Goal: Task Accomplishment & Management: Manage account settings

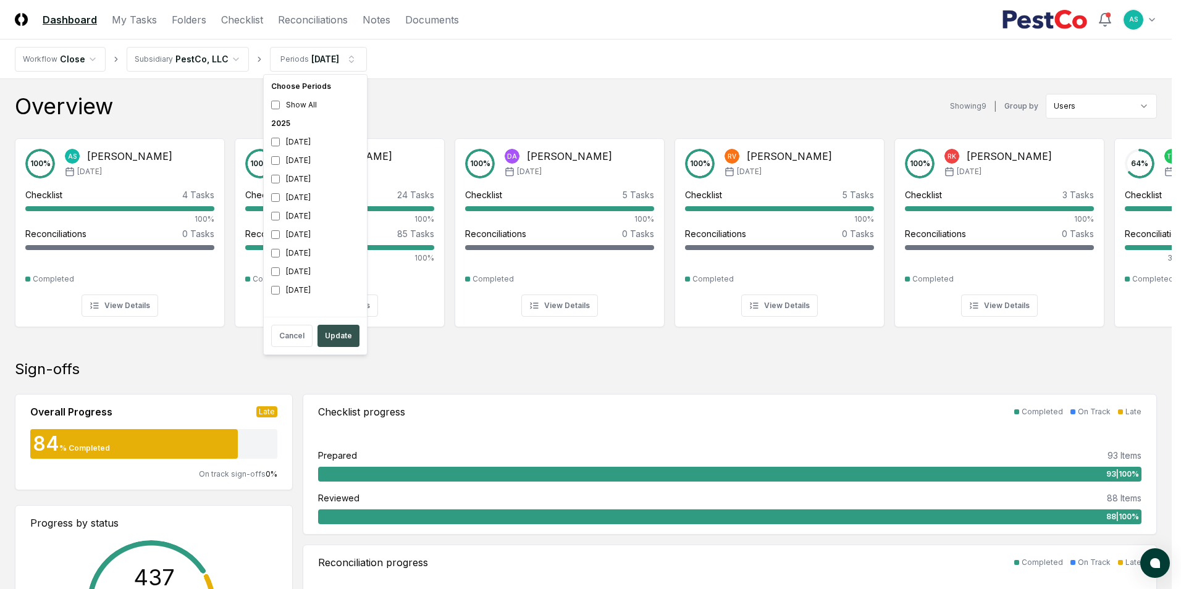
click at [340, 335] on button "Update" at bounding box center [338, 336] width 42 height 22
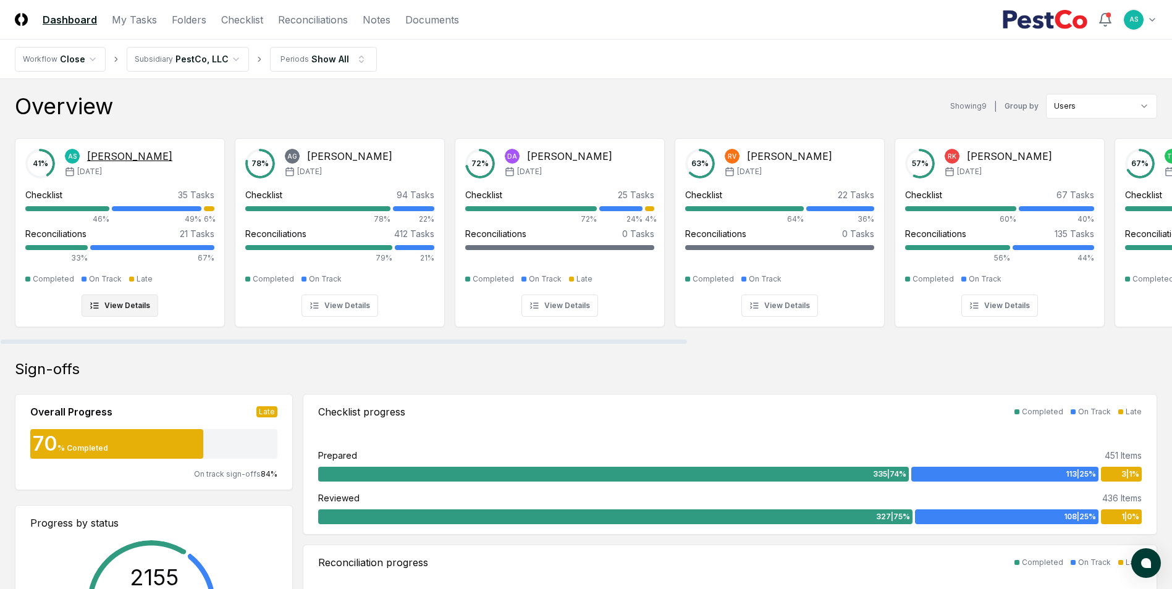
click at [156, 233] on div "Reconciliations 21 Tasks" at bounding box center [119, 233] width 189 height 13
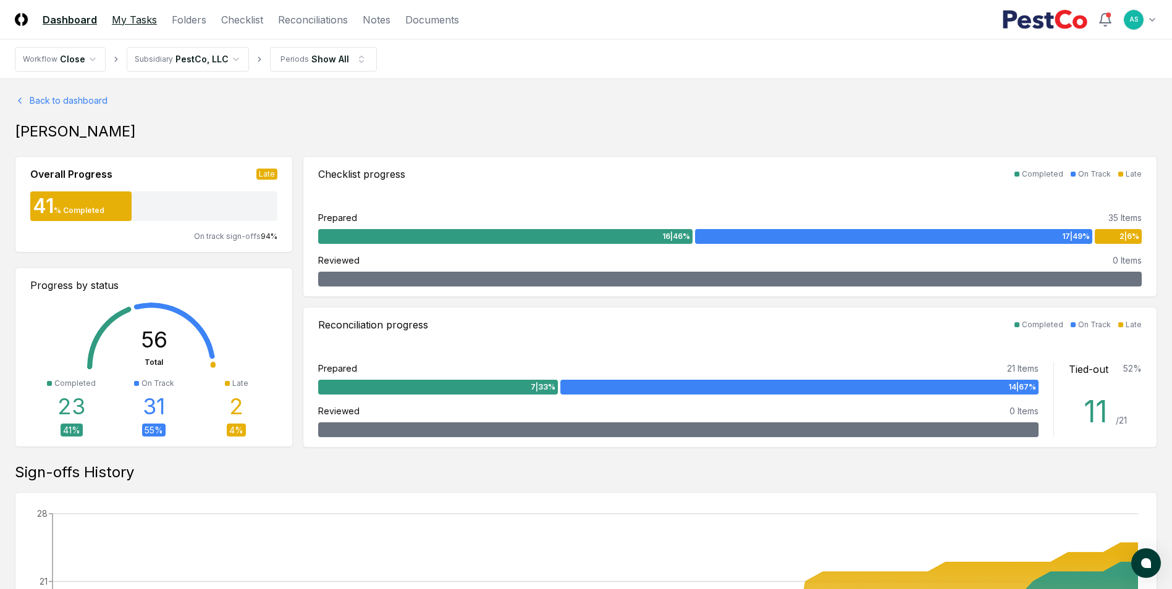
click at [143, 19] on link "My Tasks" at bounding box center [134, 19] width 45 height 15
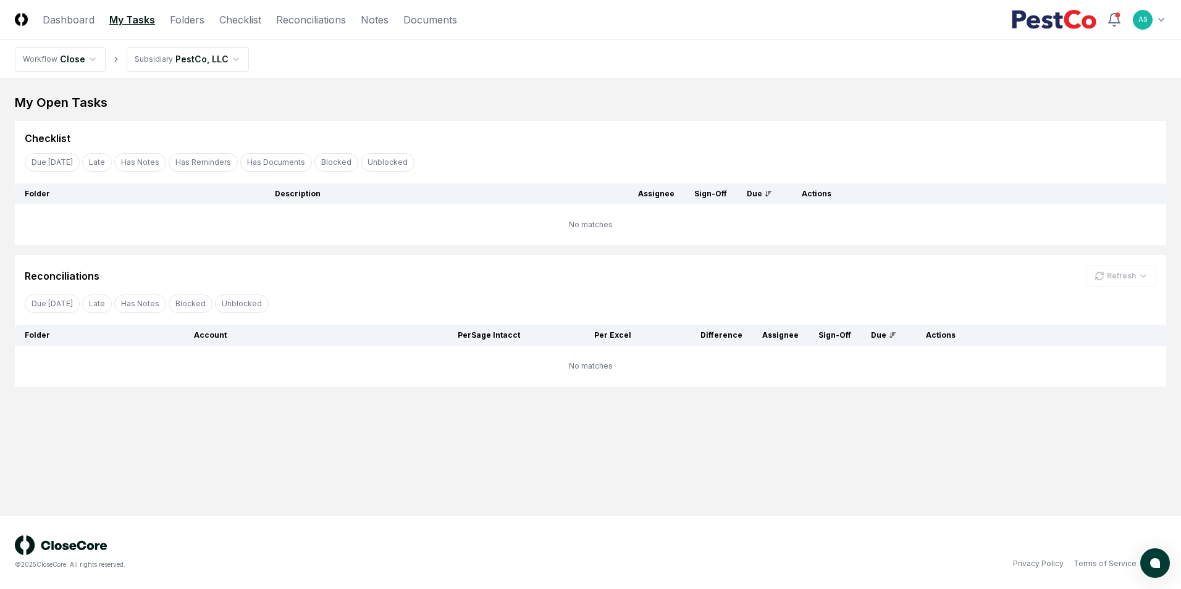
click at [201, 65] on html "CloseCore Dashboard My Tasks Folders Checklist Reconciliations Notes Documents …" at bounding box center [590, 294] width 1181 height 589
click at [76, 51] on html "CloseCore Dashboard My Tasks Folders Checklist Reconciliations Notes Documents …" at bounding box center [590, 294] width 1181 height 589
click at [77, 57] on html "CloseCore Dashboard My Tasks Folders Checklist Reconciliations Notes Documents …" at bounding box center [590, 294] width 1181 height 589
click at [96, 25] on html "CloseCore Dashboard My Tasks Folders Checklist Reconciliations Notes Documents …" at bounding box center [590, 294] width 1181 height 589
click at [78, 24] on link "Dashboard" at bounding box center [69, 19] width 52 height 15
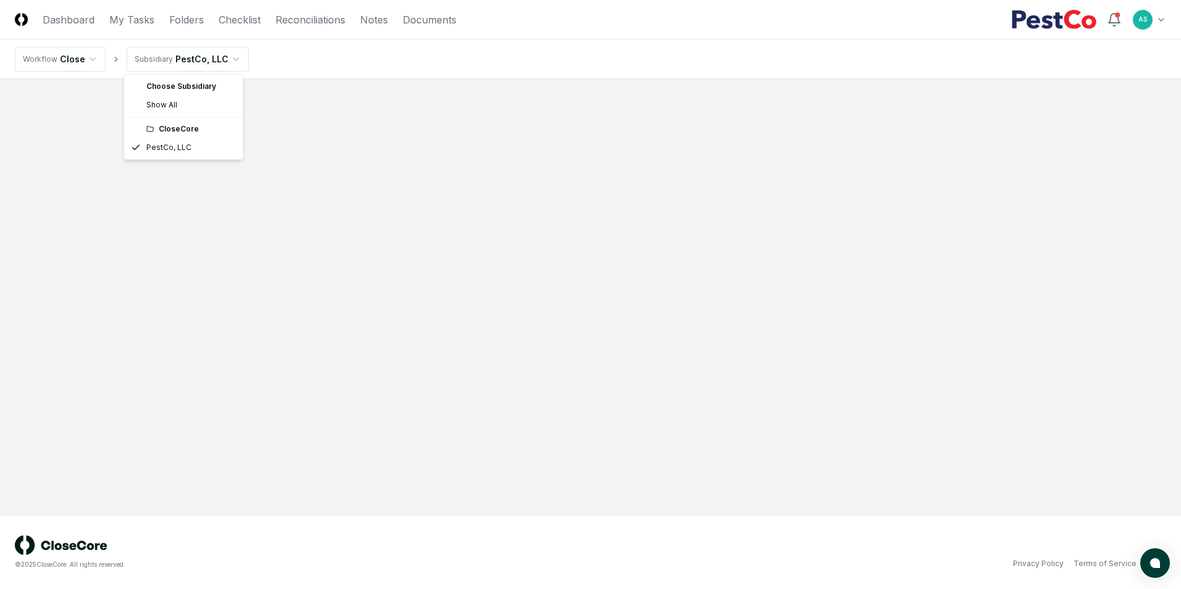
click at [209, 66] on html "CloseCore Dashboard My Tasks Folders Checklist Reconciliations Notes Documents …" at bounding box center [590, 294] width 1181 height 589
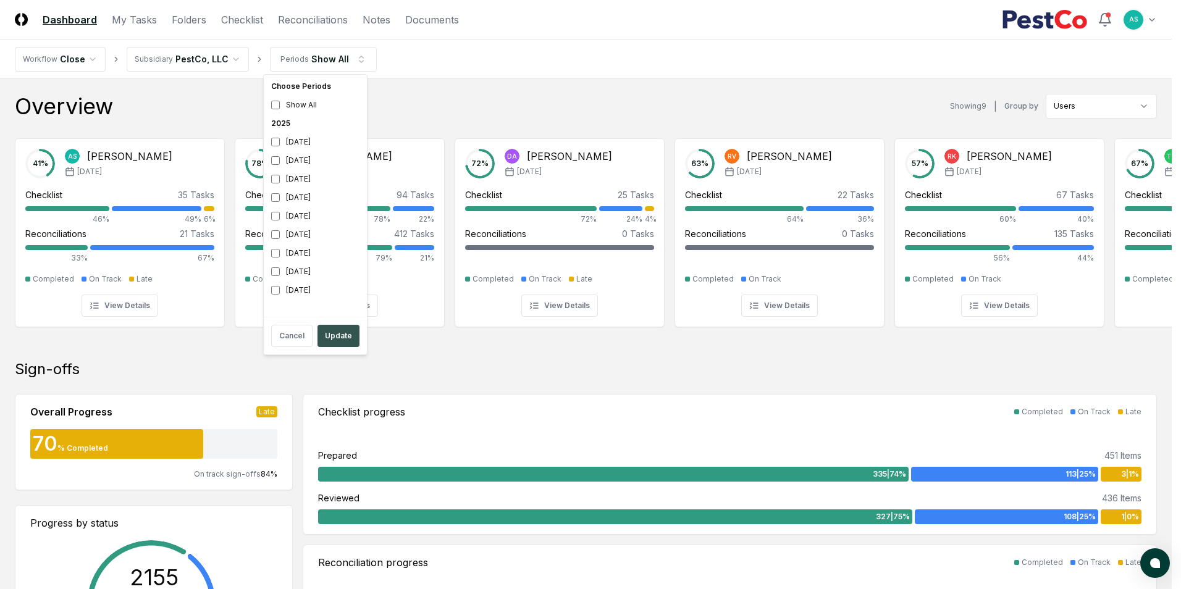
click at [334, 332] on button "Update" at bounding box center [338, 336] width 42 height 22
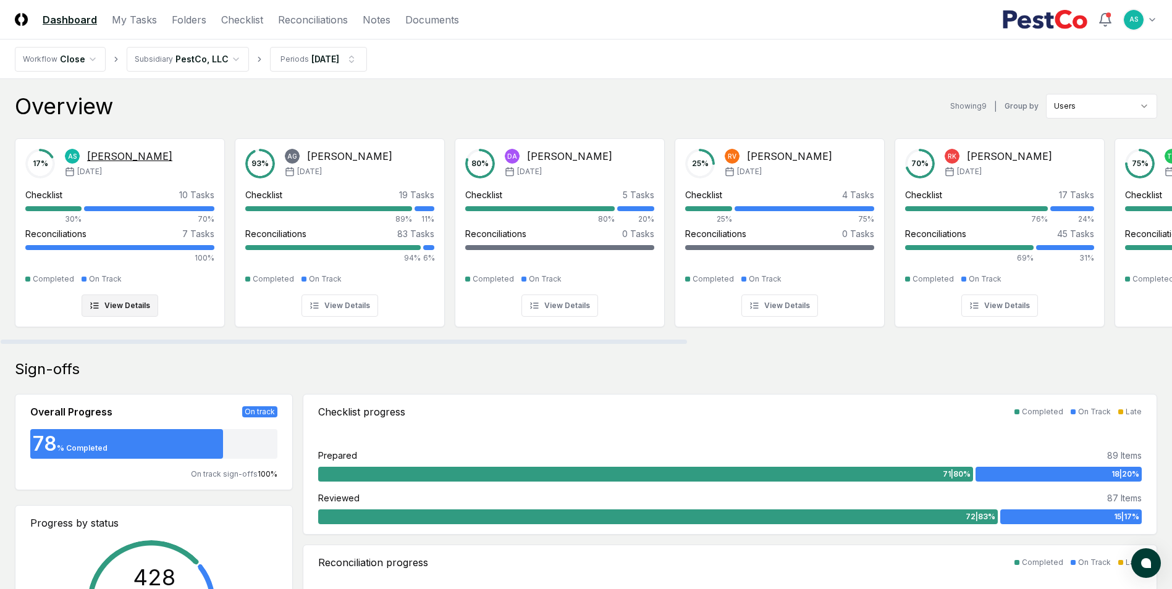
click at [180, 206] on div "Checklist 10 Tasks 30% 70%" at bounding box center [119, 206] width 189 height 36
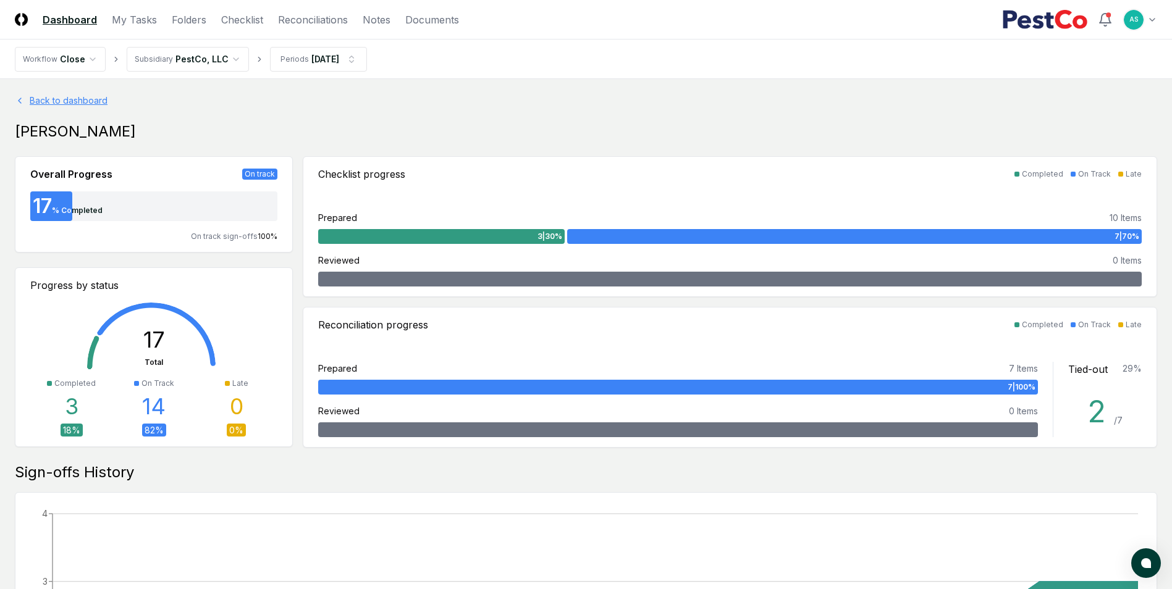
click at [40, 99] on link "Back to dashboard" at bounding box center [586, 100] width 1142 height 13
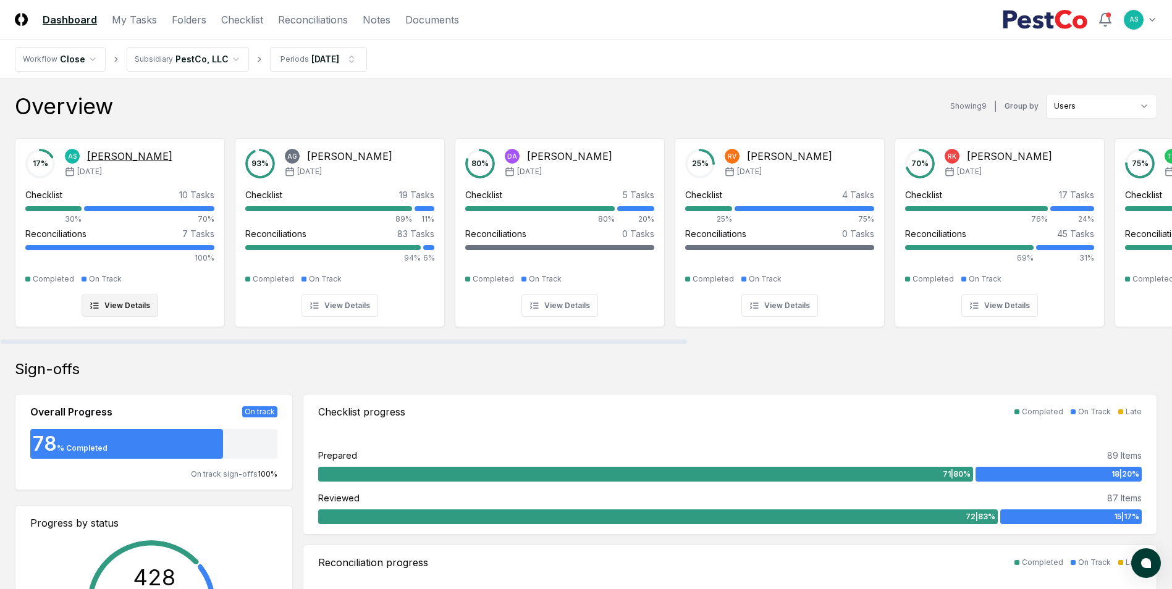
click at [117, 314] on button "View Details" at bounding box center [120, 306] width 77 height 22
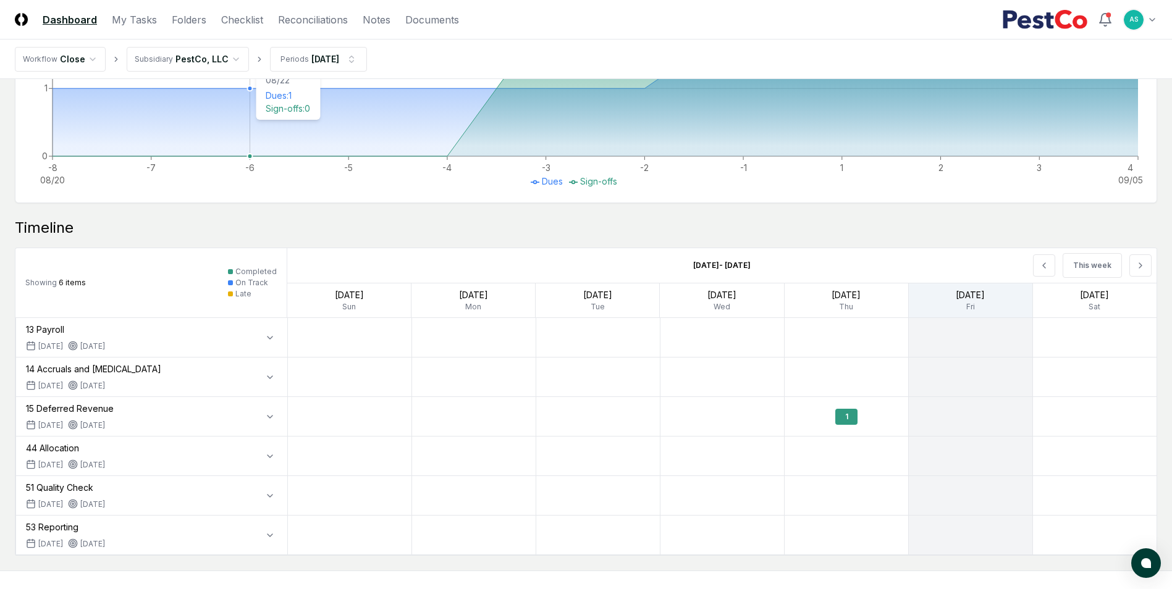
scroll to position [684, 0]
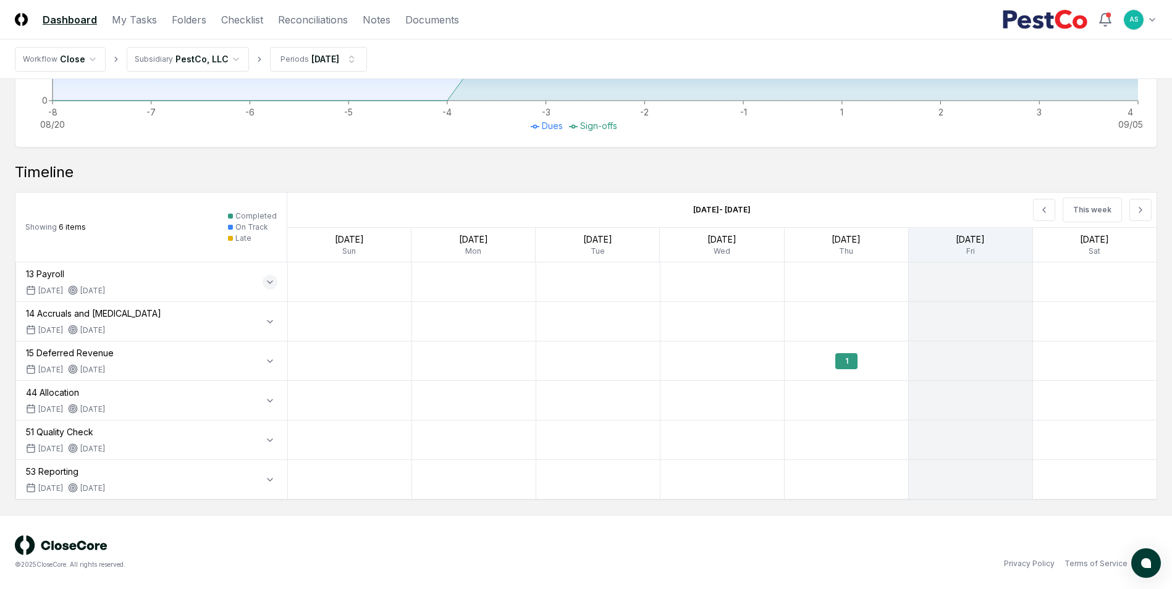
click at [270, 276] on button "button" at bounding box center [269, 282] width 15 height 15
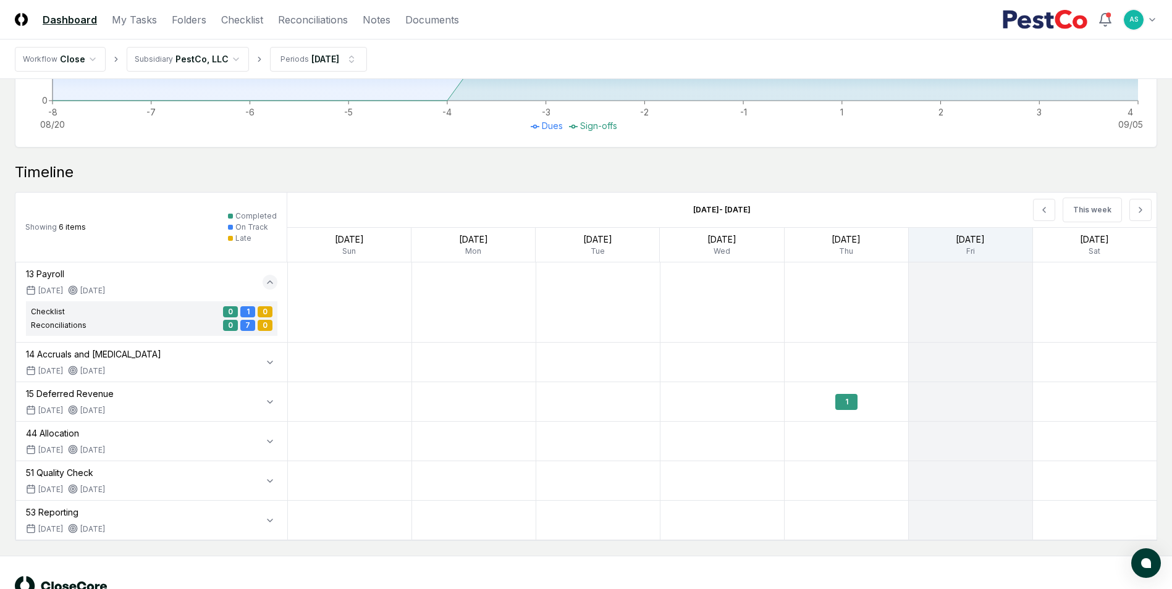
click at [270, 277] on icon "button" at bounding box center [270, 282] width 10 height 10
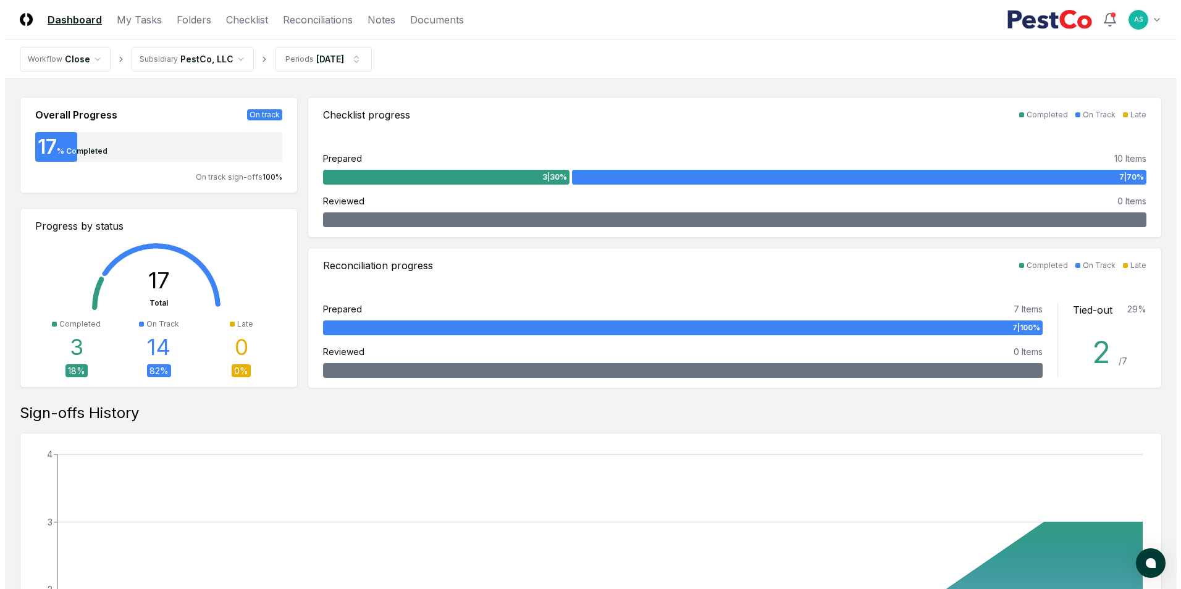
scroll to position [0, 0]
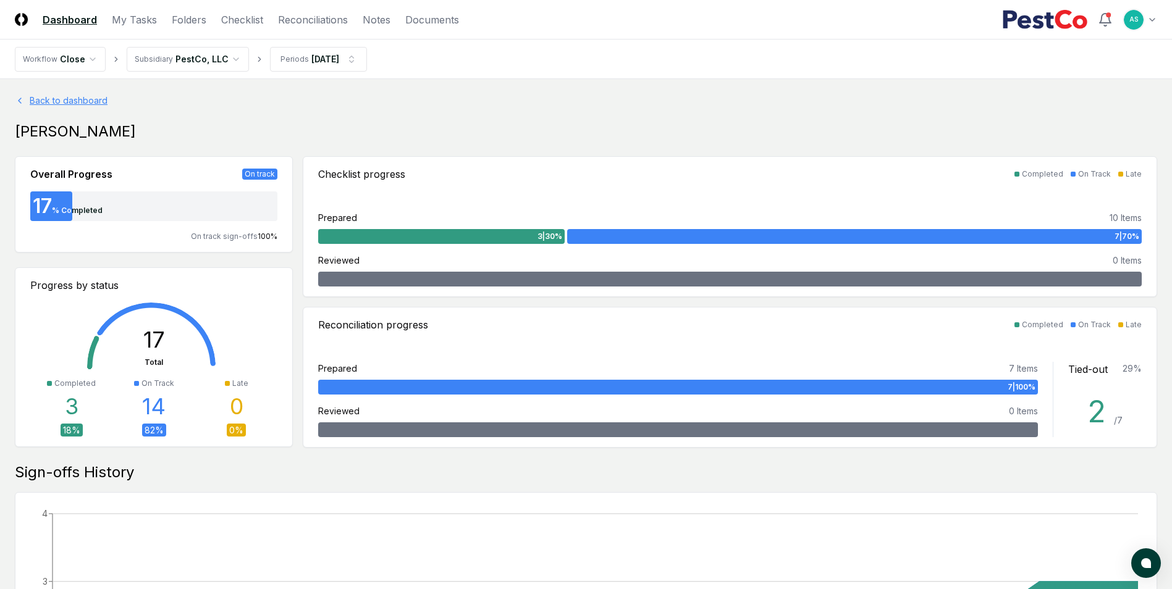
click at [83, 104] on link "Back to dashboard" at bounding box center [586, 100] width 1142 height 13
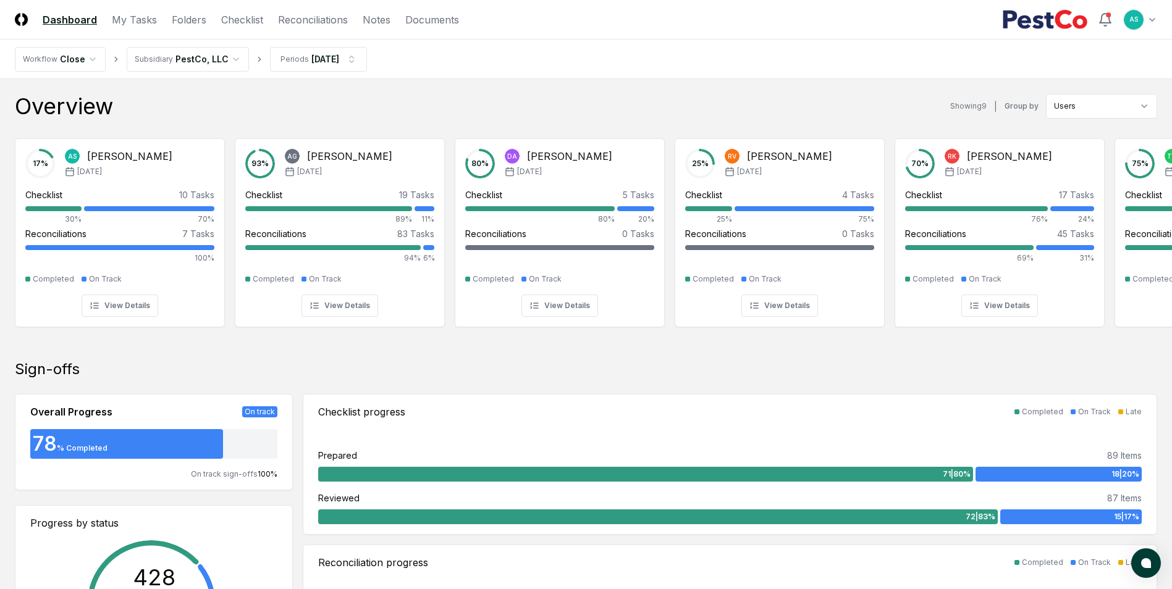
click at [241, 27] on header "CloseCore Dashboard My Tasks Folders Checklist Reconciliations Notes Documents …" at bounding box center [586, 20] width 1172 height 40
drag, startPoint x: 241, startPoint y: 20, endPoint x: 249, endPoint y: 28, distance: 10.9
click at [243, 20] on link "Checklist" at bounding box center [242, 19] width 42 height 15
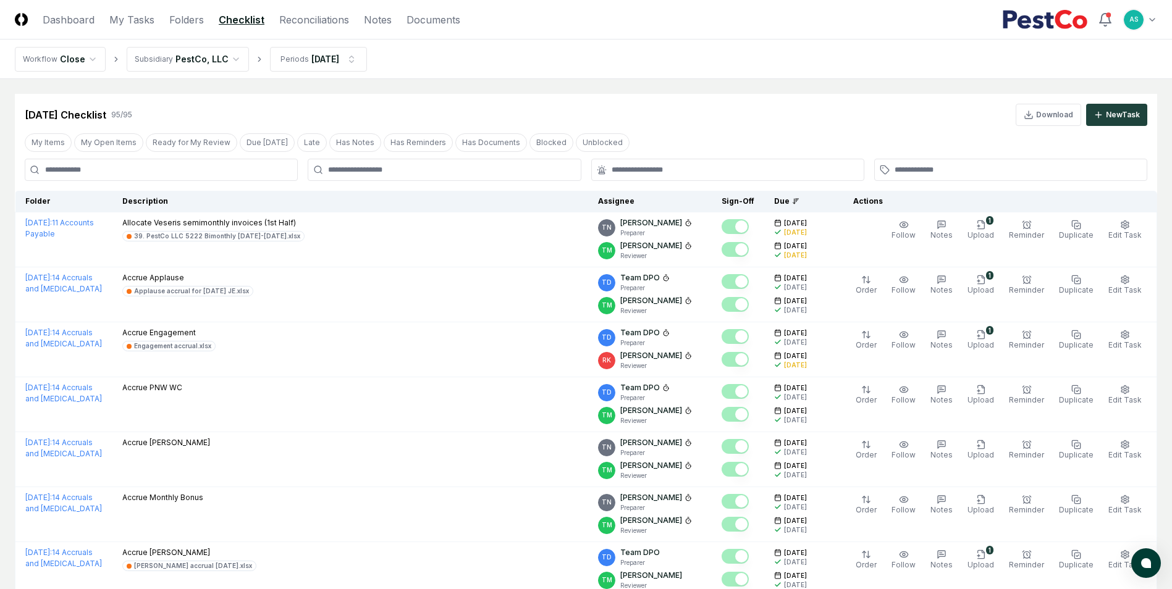
click at [377, 176] on div at bounding box center [444, 170] width 273 height 22
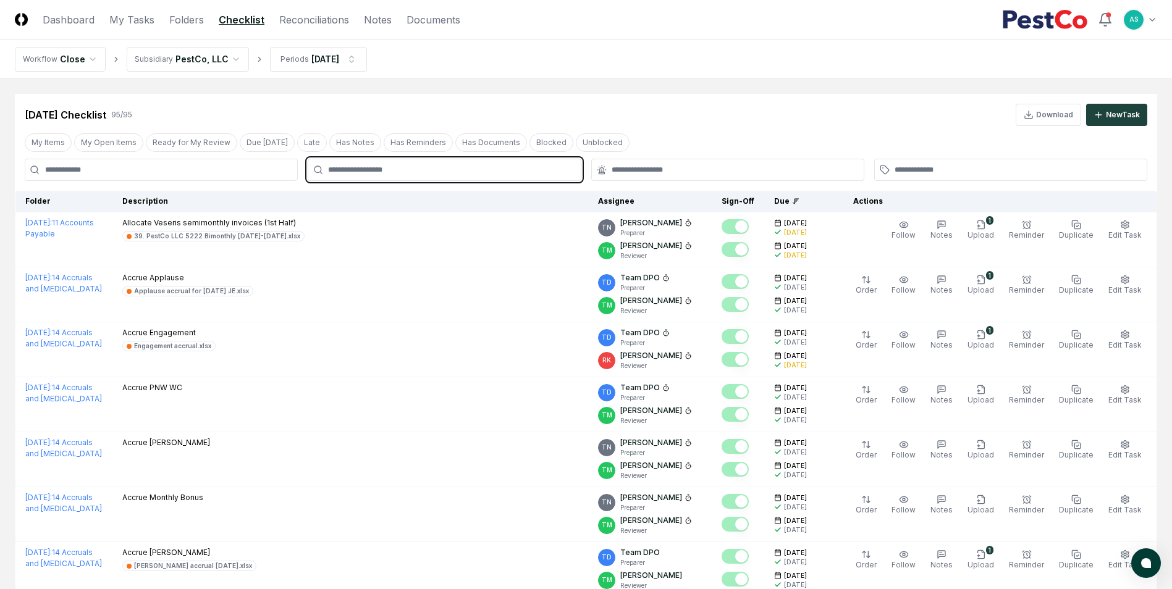
click at [518, 166] on input "text" at bounding box center [450, 169] width 245 height 11
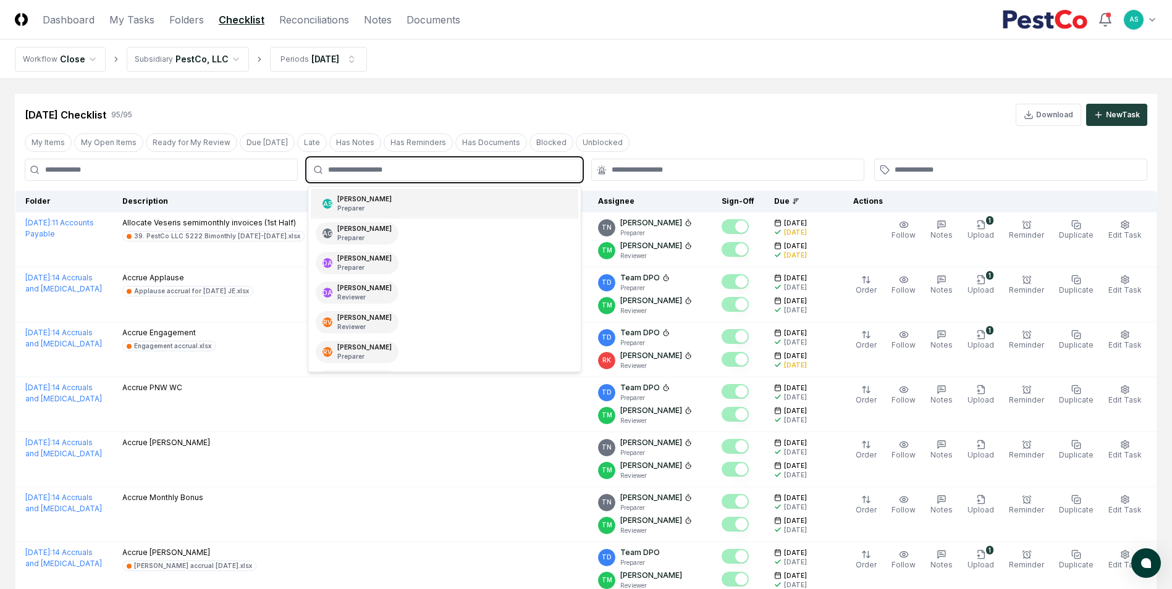
click at [364, 203] on div "[PERSON_NAME] Preparer" at bounding box center [364, 204] width 54 height 19
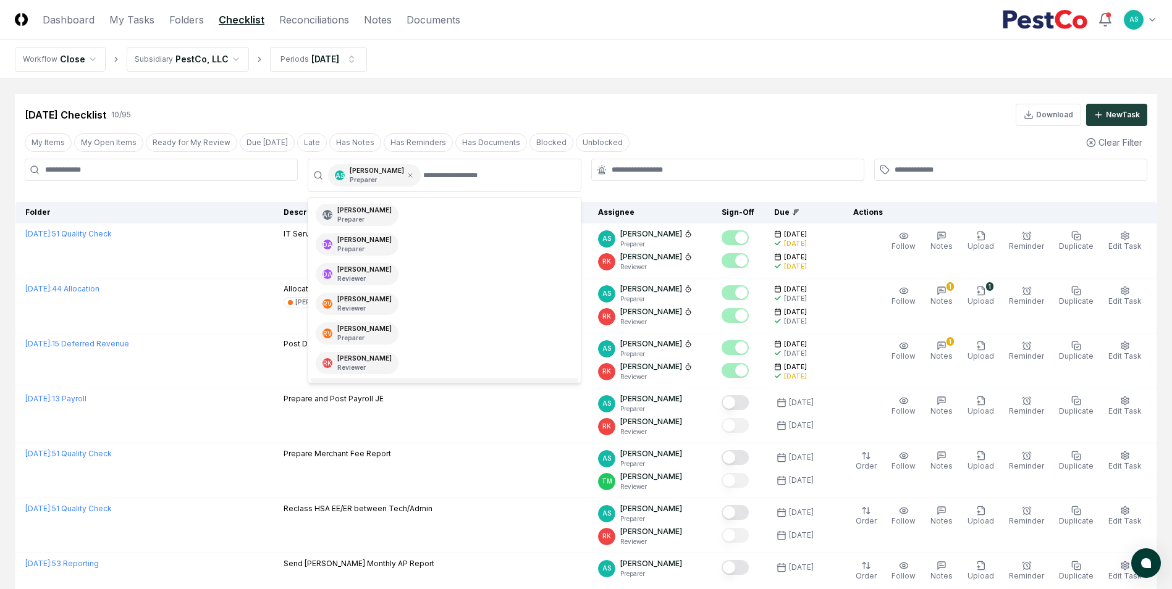
click at [209, 187] on div at bounding box center [161, 175] width 273 height 33
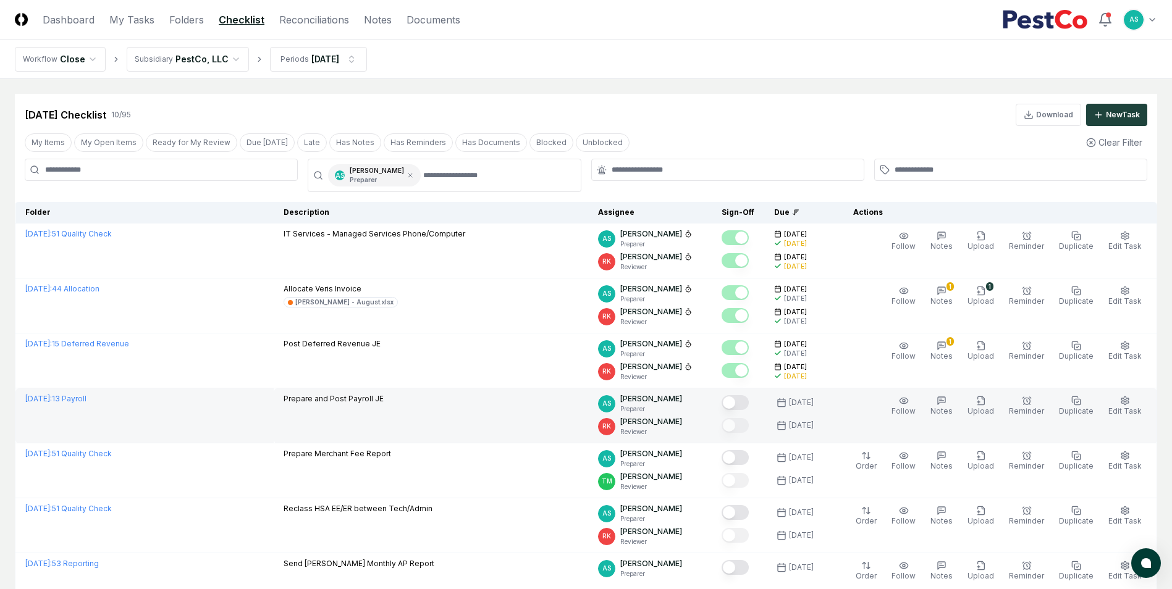
click at [741, 402] on button "Mark complete" at bounding box center [734, 402] width 27 height 15
click at [1122, 404] on icon "button" at bounding box center [1125, 401] width 10 height 10
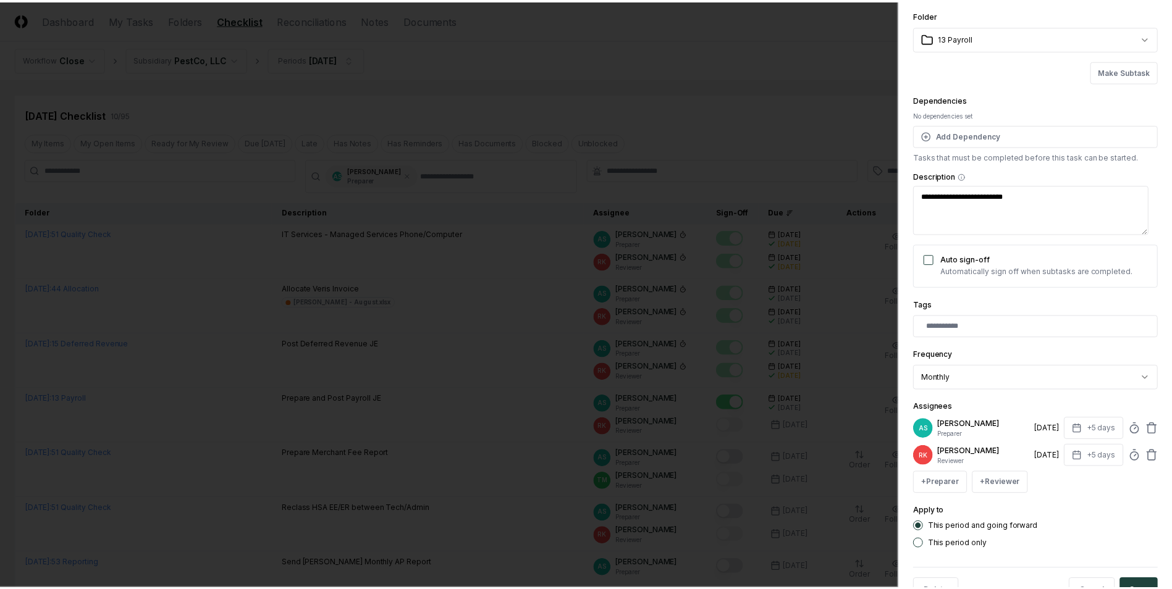
scroll to position [62, 0]
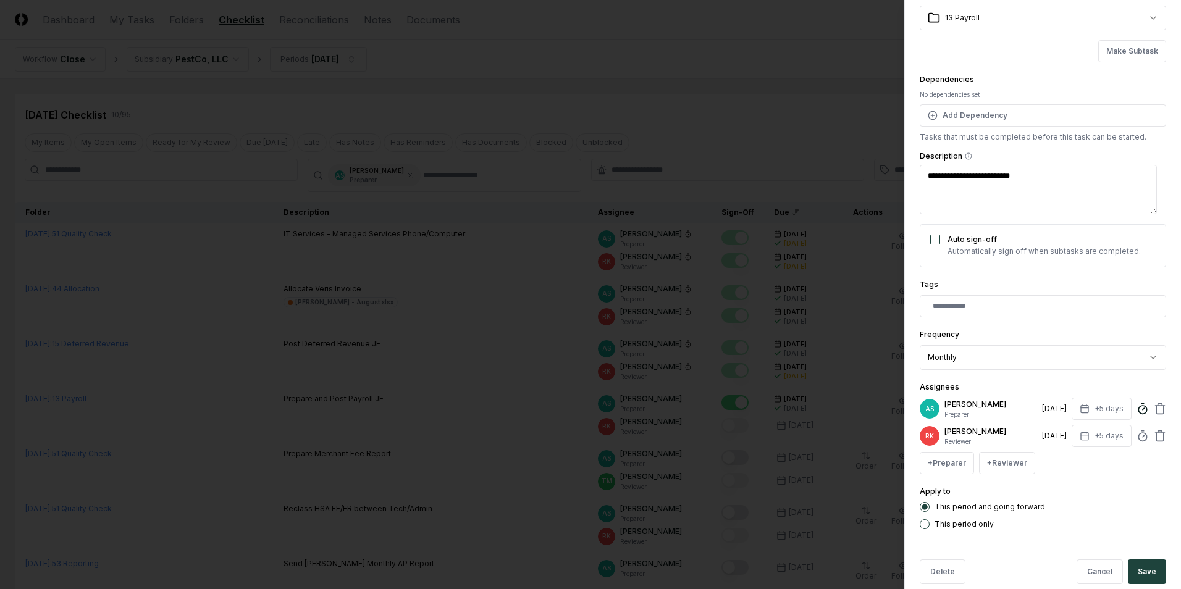
click at [1138, 408] on circle at bounding box center [1142, 410] width 8 height 8
type textarea "*"
click button "Make Subtask" at bounding box center [1132, 51] width 68 height 22
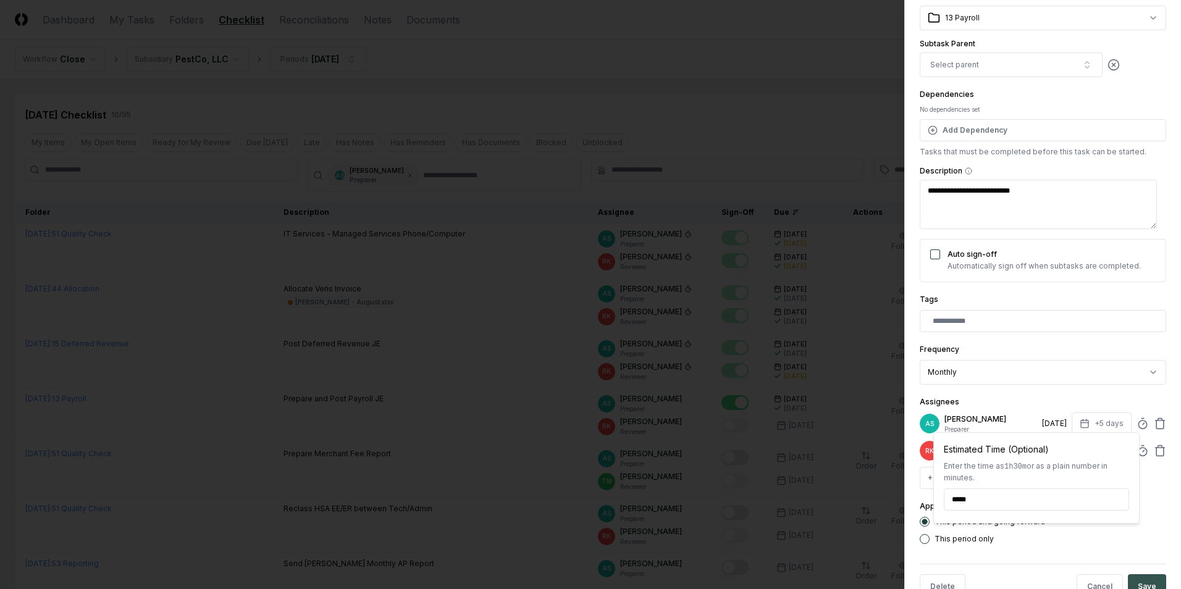
type input "******"
click at [1146, 585] on button "Save" at bounding box center [1147, 586] width 38 height 25
type textarea "*"
